Goal: Transaction & Acquisition: Purchase product/service

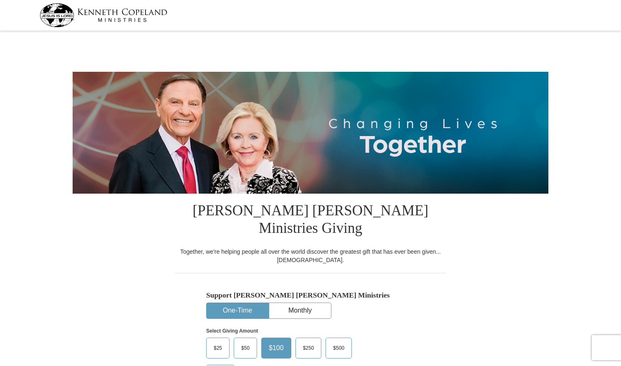
select select "[GEOGRAPHIC_DATA]"
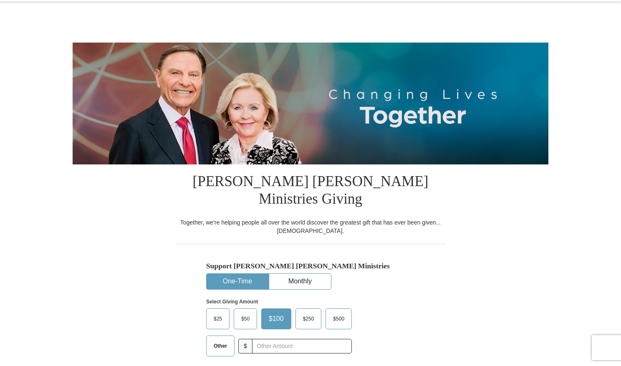
scroll to position [167, 0]
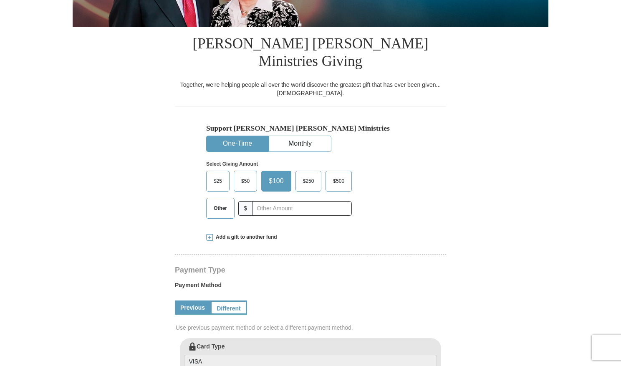
click at [218, 202] on span "Other" at bounding box center [221, 208] width 22 height 13
click at [0, 0] on input "Other" at bounding box center [0, 0] width 0 height 0
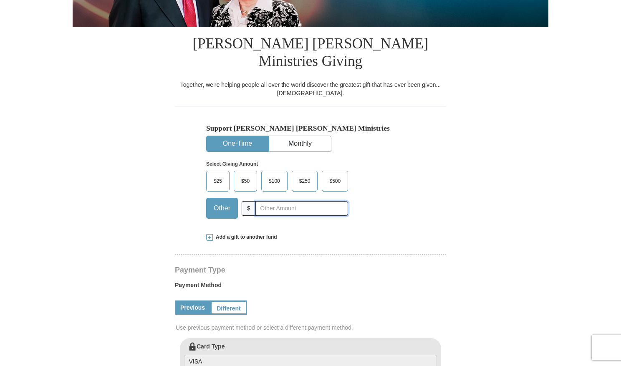
click at [256, 201] on input "text" at bounding box center [302, 208] width 93 height 15
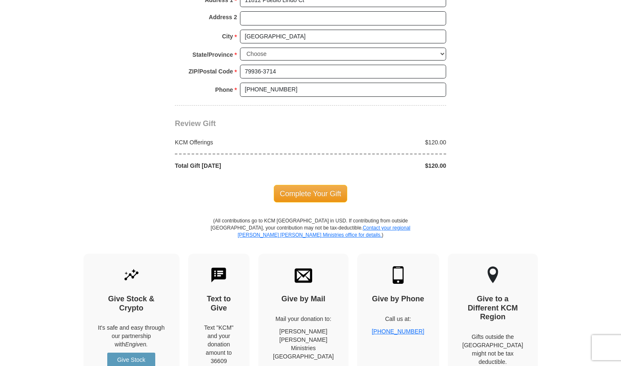
scroll to position [710, 0]
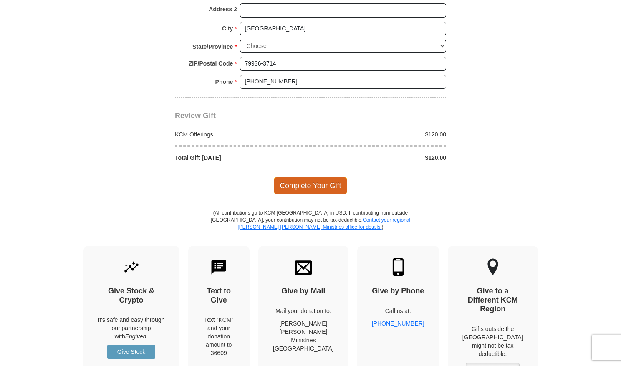
type input "120"
click at [303, 177] on span "Complete Your Gift" at bounding box center [311, 186] width 74 height 18
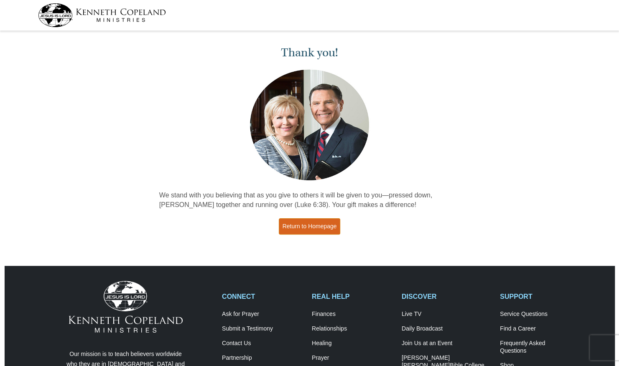
drag, startPoint x: 309, startPoint y: 226, endPoint x: 308, endPoint y: 219, distance: 7.2
click at [309, 226] on link "Return to Homepage" at bounding box center [310, 226] width 62 height 16
